Goal: Transaction & Acquisition: Purchase product/service

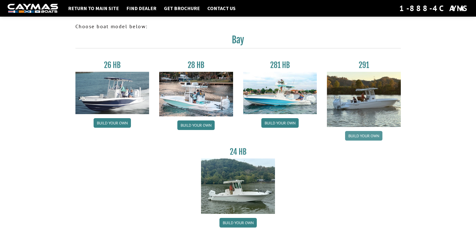
click at [362, 138] on link "Build your own" at bounding box center [363, 136] width 37 height 10
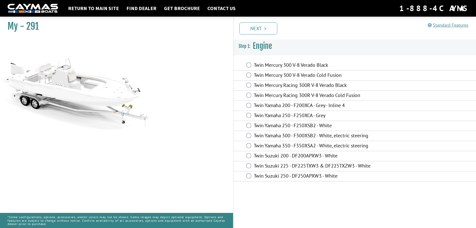
click at [270, 65] on label "Twin Mercury 300 V-8 Verado Black" at bounding box center [321, 65] width 134 height 7
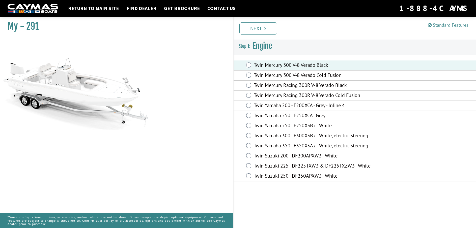
click at [269, 75] on label "Twin Mercury 300 V-8 Verado Cold Fusion" at bounding box center [321, 75] width 134 height 7
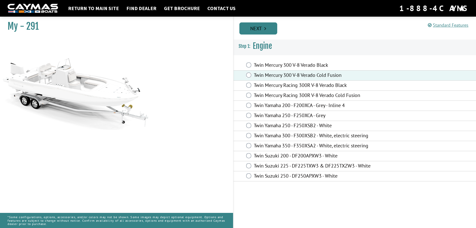
click at [260, 32] on link "Next" at bounding box center [259, 28] width 38 height 12
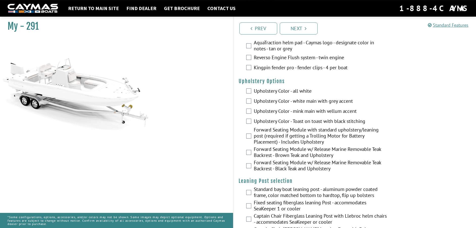
scroll to position [978, 0]
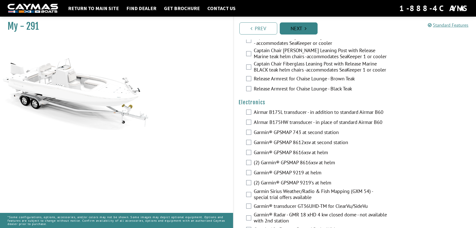
click at [288, 25] on link "Next" at bounding box center [299, 28] width 38 height 12
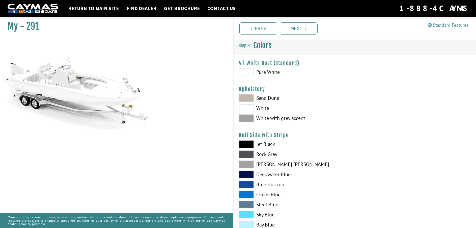
scroll to position [26, 0]
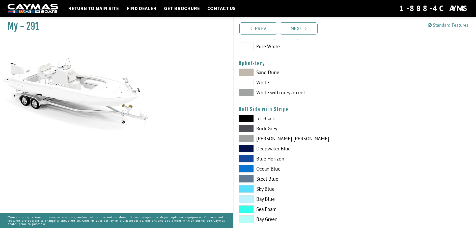
click at [248, 73] on span at bounding box center [246, 73] width 15 height 8
click at [247, 82] on span at bounding box center [246, 83] width 15 height 8
click at [247, 93] on span at bounding box center [246, 93] width 15 height 8
click at [247, 83] on span at bounding box center [246, 83] width 15 height 8
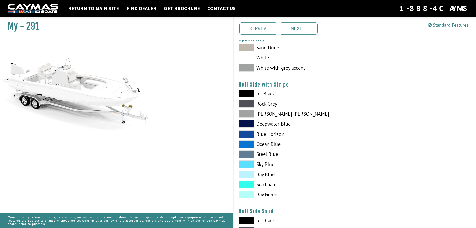
scroll to position [51, 0]
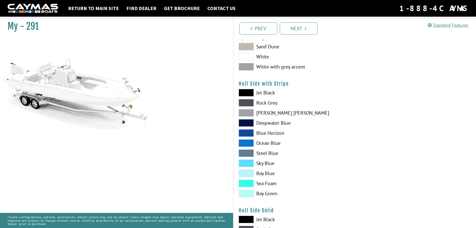
click at [247, 195] on span at bounding box center [246, 194] width 15 height 8
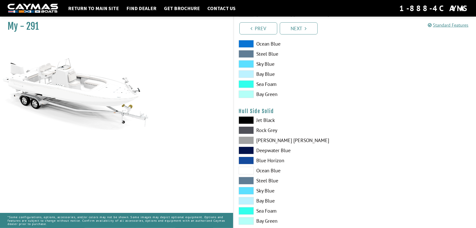
scroll to position [154, 0]
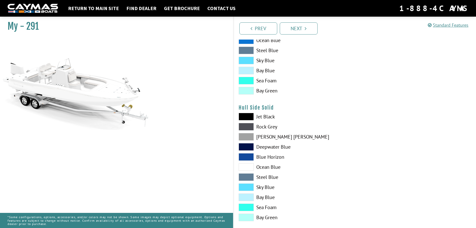
click at [249, 217] on span at bounding box center [246, 218] width 15 height 8
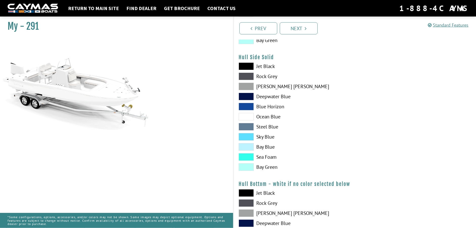
scroll to position [206, 0]
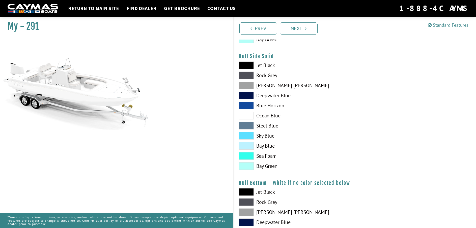
click at [249, 145] on span at bounding box center [246, 146] width 15 height 8
click at [249, 104] on span at bounding box center [246, 106] width 15 height 8
click at [246, 172] on div "Jet Black Rock Grey Dove Gray Deepwater Blue Blue Horizon Ocean Blue" at bounding box center [294, 117] width 121 height 111
click at [246, 168] on span at bounding box center [246, 167] width 15 height 8
click at [295, 30] on link "Next" at bounding box center [299, 28] width 38 height 12
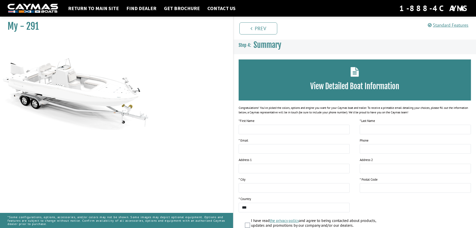
scroll to position [0, 0]
